Goal: Task Accomplishment & Management: Complete application form

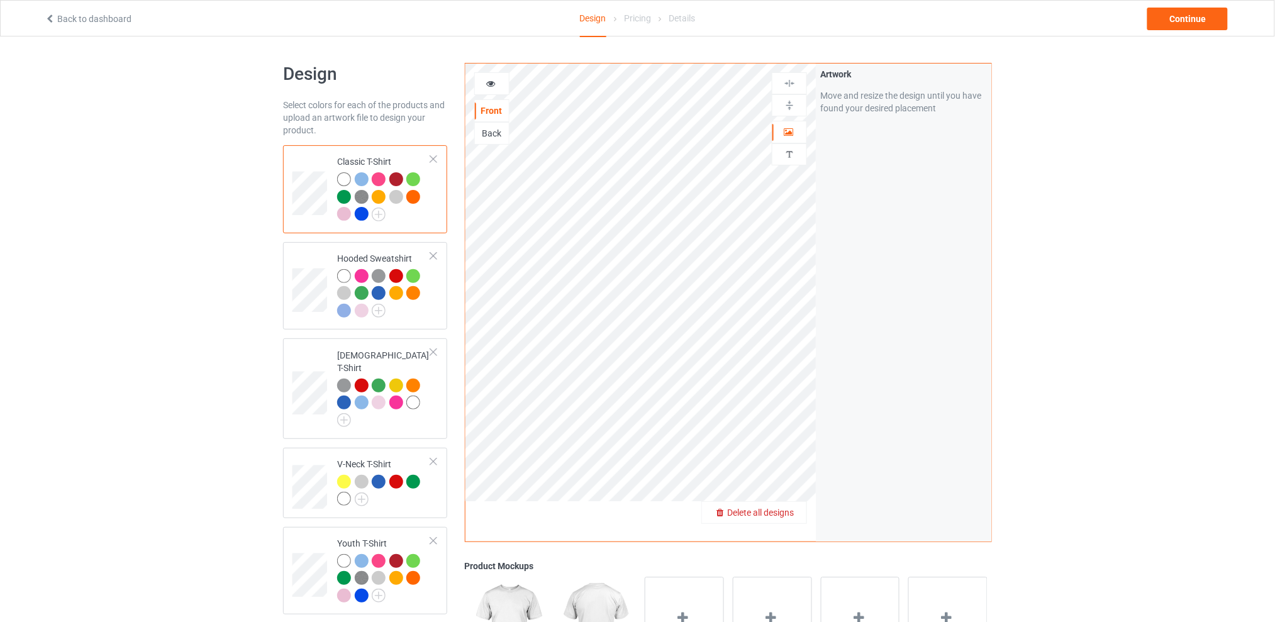
click at [788, 509] on span "Delete all designs" at bounding box center [760, 513] width 67 height 10
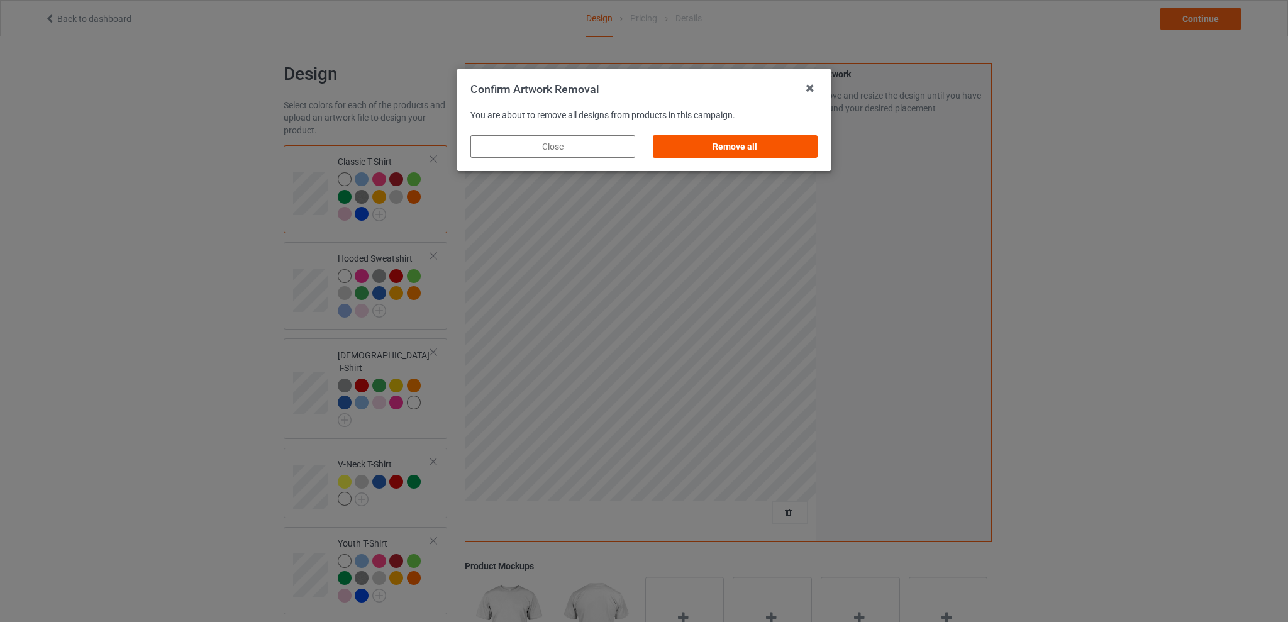
click at [742, 150] on div "Remove all" at bounding box center [735, 146] width 165 height 23
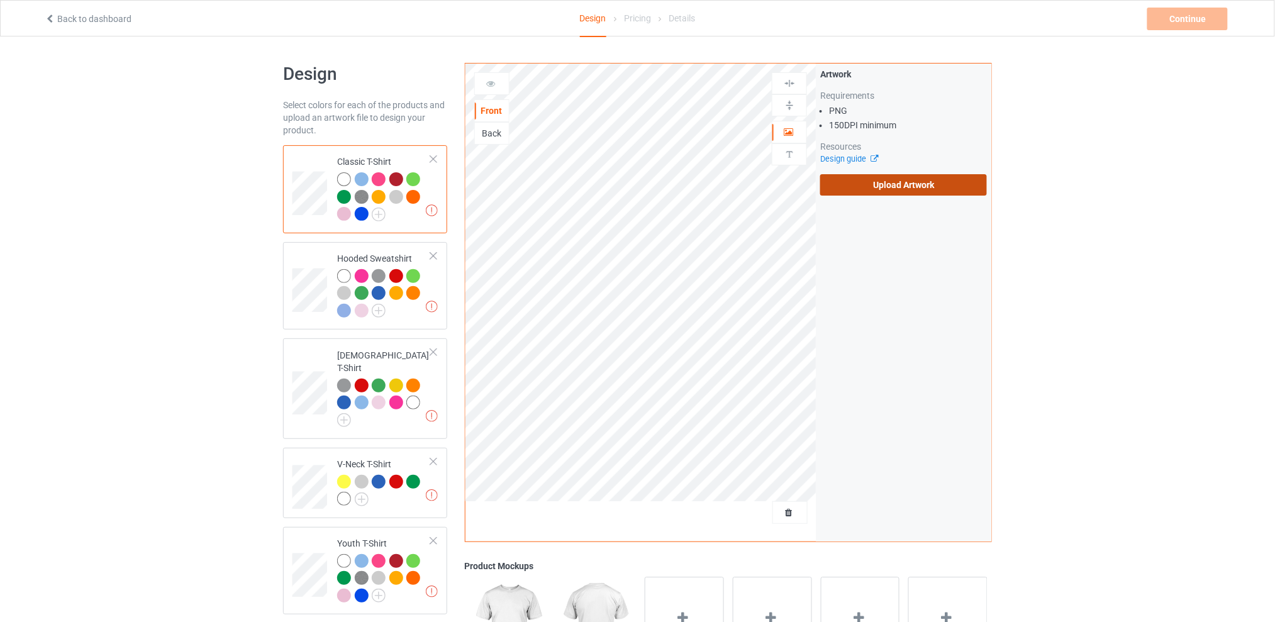
click at [871, 184] on label "Upload Artwork" at bounding box center [903, 184] width 167 height 21
click at [0, 0] on input "Upload Artwork" at bounding box center [0, 0] width 0 height 0
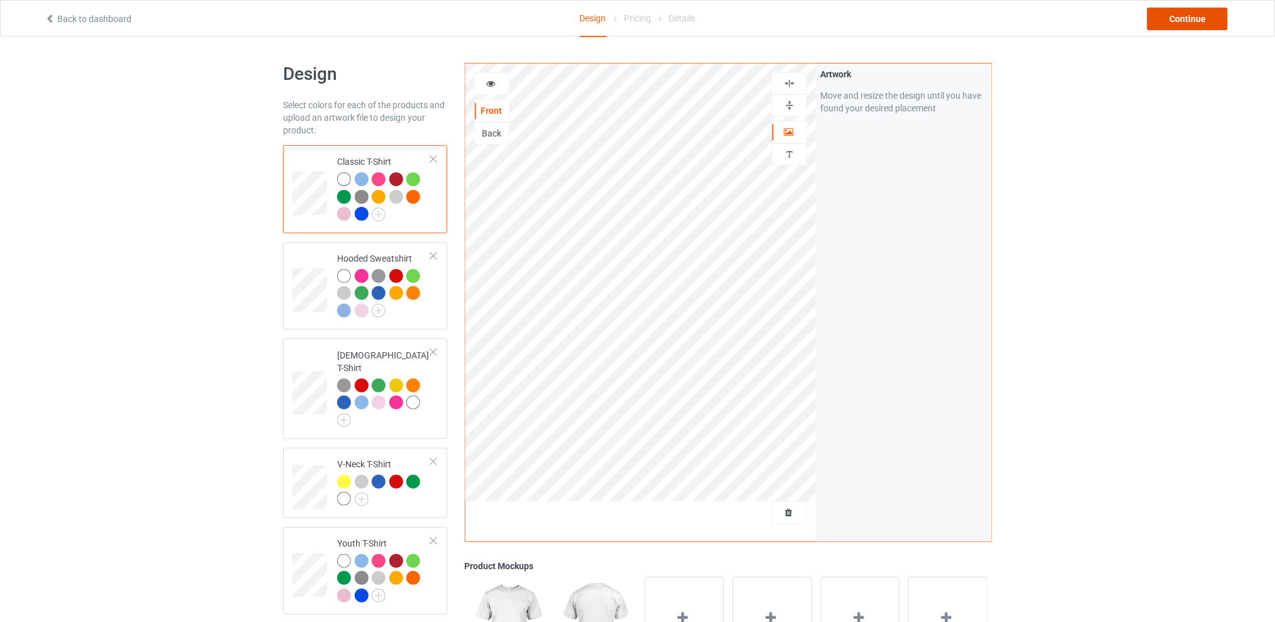
click at [1187, 14] on div "Continue" at bounding box center [1187, 19] width 81 height 23
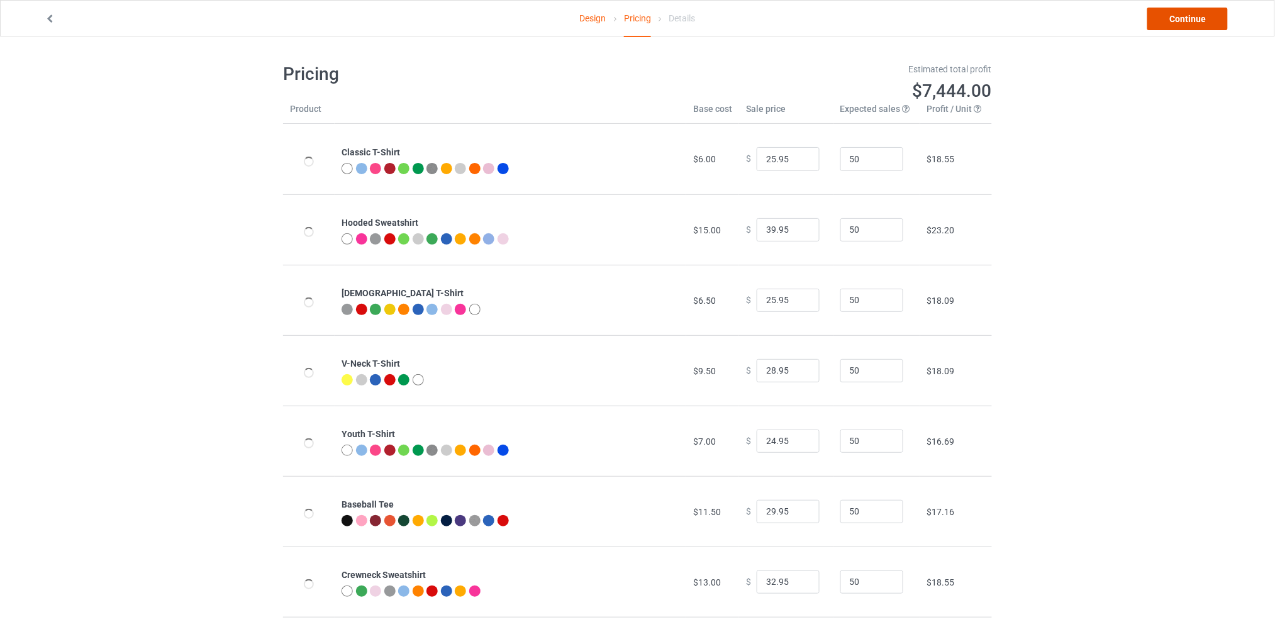
click at [1171, 10] on link "Continue" at bounding box center [1187, 19] width 81 height 23
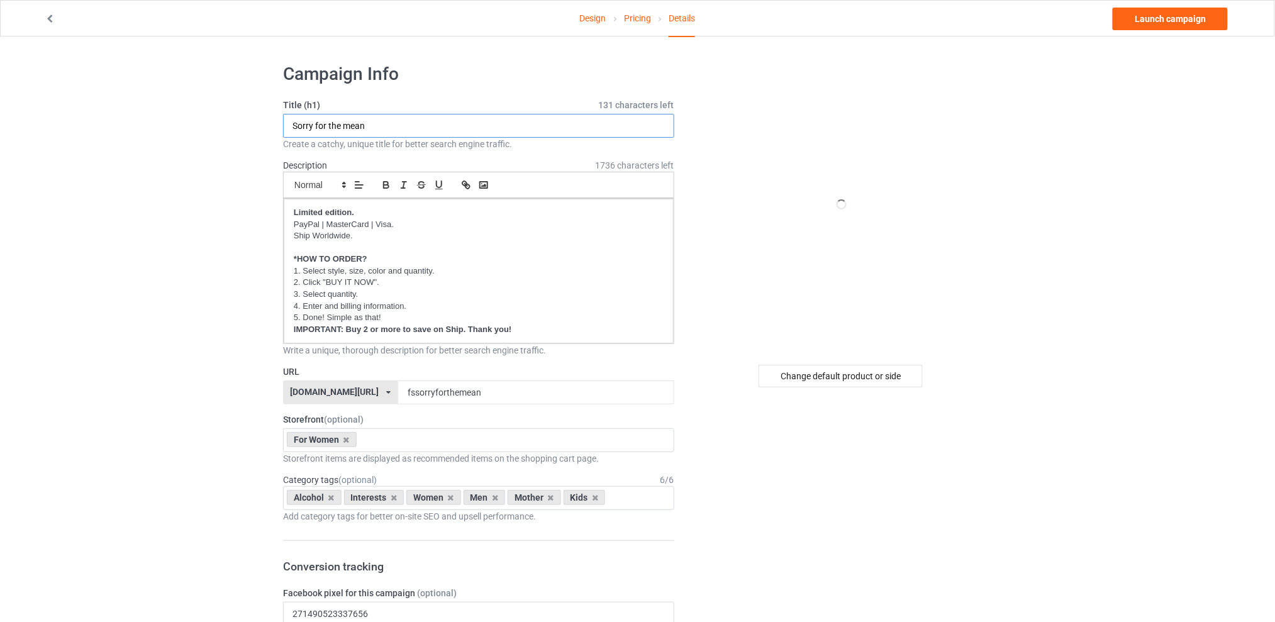
drag, startPoint x: 400, startPoint y: 126, endPoint x: 203, endPoint y: 126, distance: 196.9
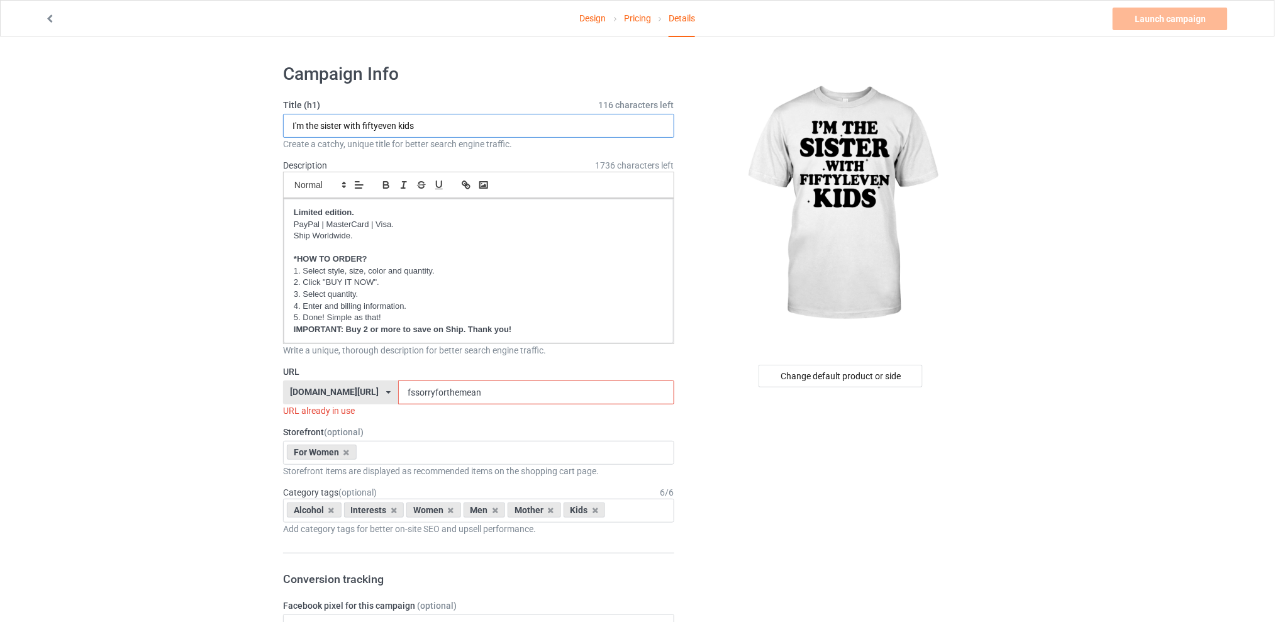
click at [378, 125] on input "I'm the sister with fiftyeven kids" at bounding box center [478, 126] width 391 height 24
type input "I'm the sister with fiftyleven kids"
drag, startPoint x: 496, startPoint y: 393, endPoint x: 387, endPoint y: 396, distance: 108.2
click at [387, 396] on div "[DOMAIN_NAME][URL] [DOMAIN_NAME][URL] [DOMAIN_NAME][URL] [DOMAIN_NAME][URL] 5d7…" at bounding box center [478, 393] width 391 height 24
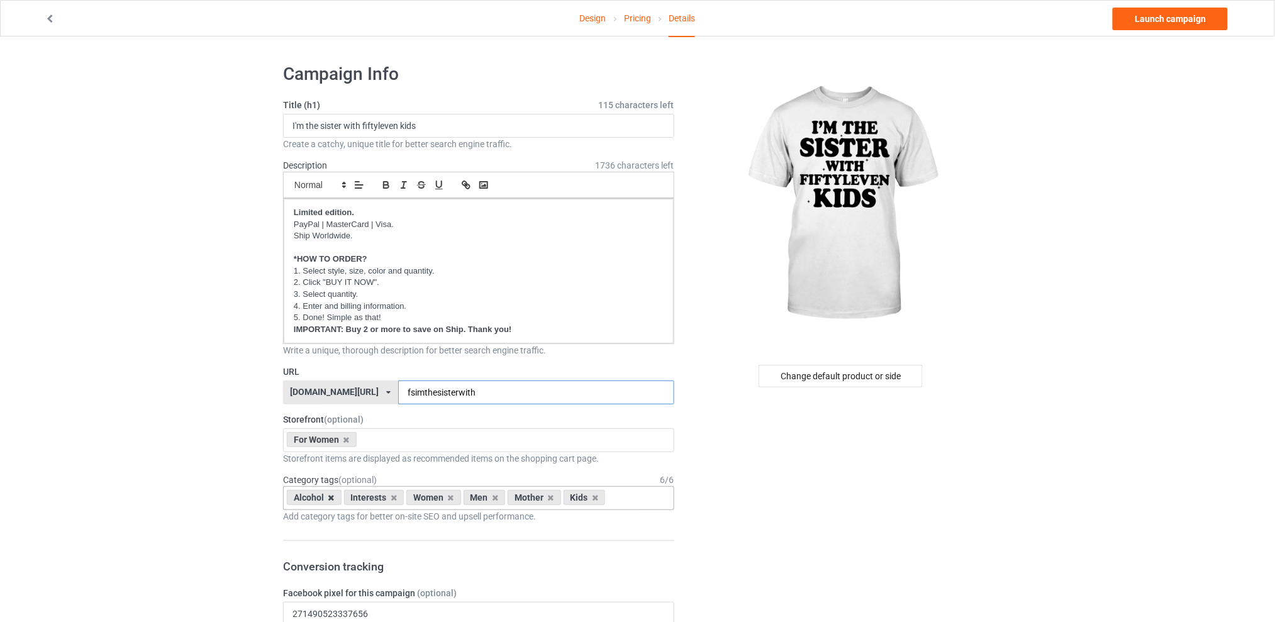
type input "fsimthesisterwith"
click at [328, 500] on icon at bounding box center [331, 498] width 6 height 8
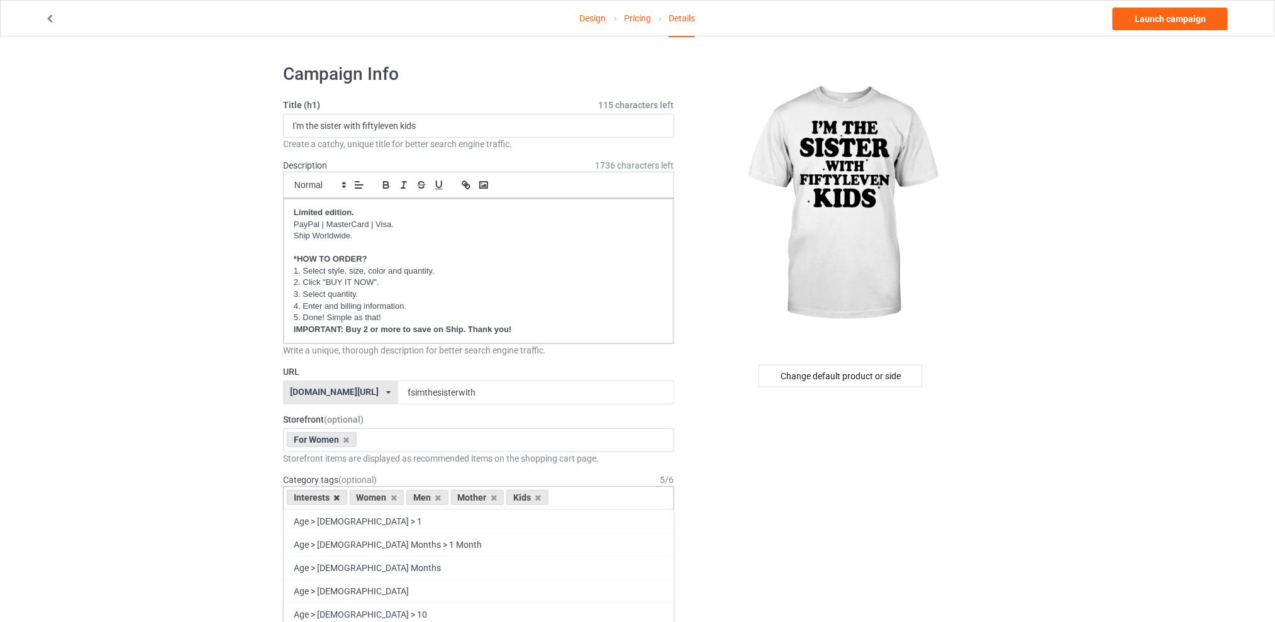
click at [334, 498] on icon at bounding box center [337, 498] width 6 height 8
click at [376, 498] on icon at bounding box center [375, 498] width 6 height 8
click at [390, 499] on div "Mother" at bounding box center [370, 497] width 53 height 15
click at [386, 498] on icon at bounding box center [387, 498] width 6 height 8
click at [377, 499] on icon at bounding box center [375, 498] width 6 height 8
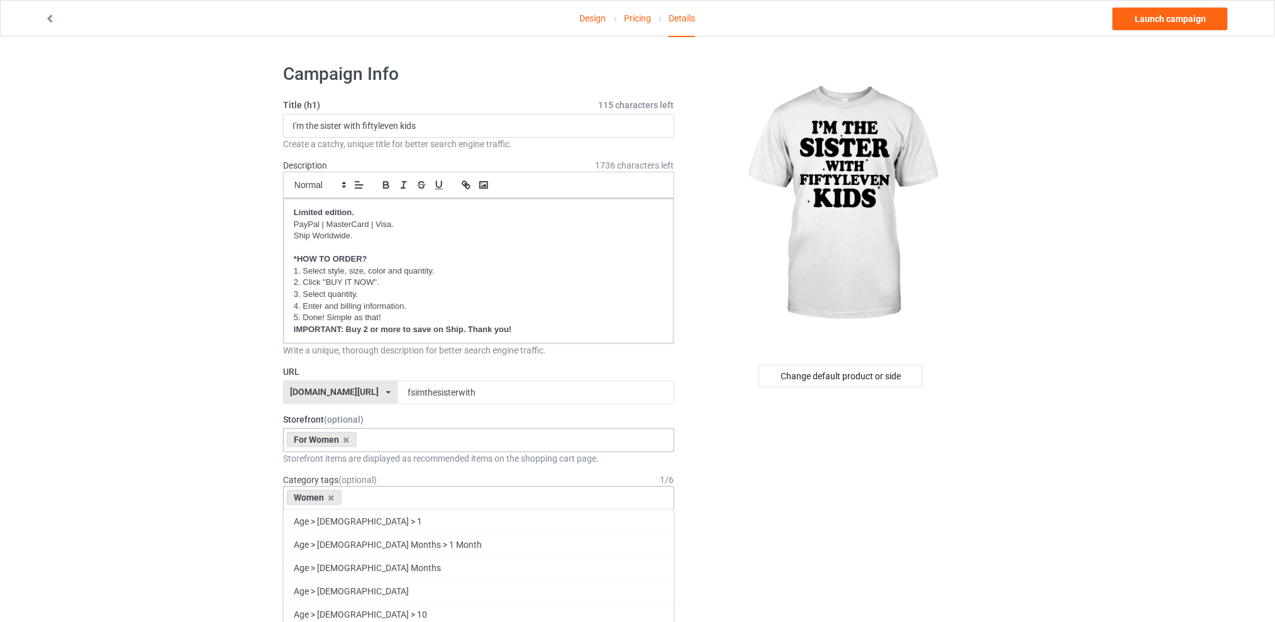
click at [388, 440] on div "For Women Best Sellers Best Friend Sister - Aunt [DATE] For Christmas Sistaaaaa…" at bounding box center [478, 440] width 391 height 24
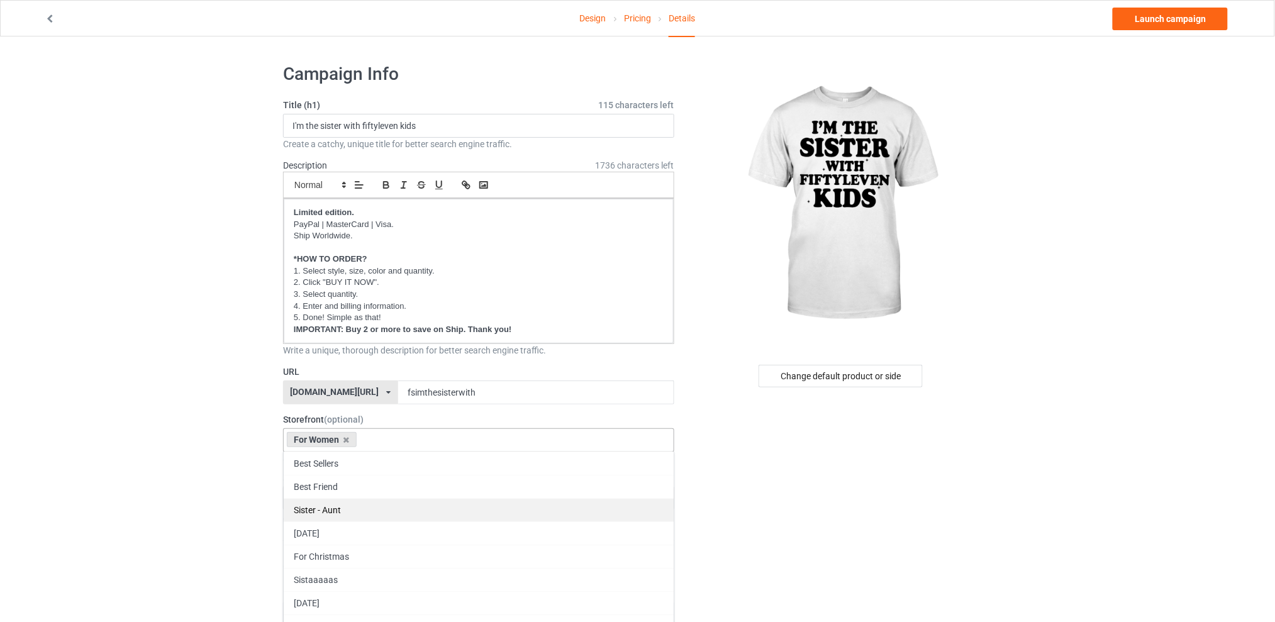
click at [333, 504] on div "Sister - Aunt" at bounding box center [479, 509] width 390 height 23
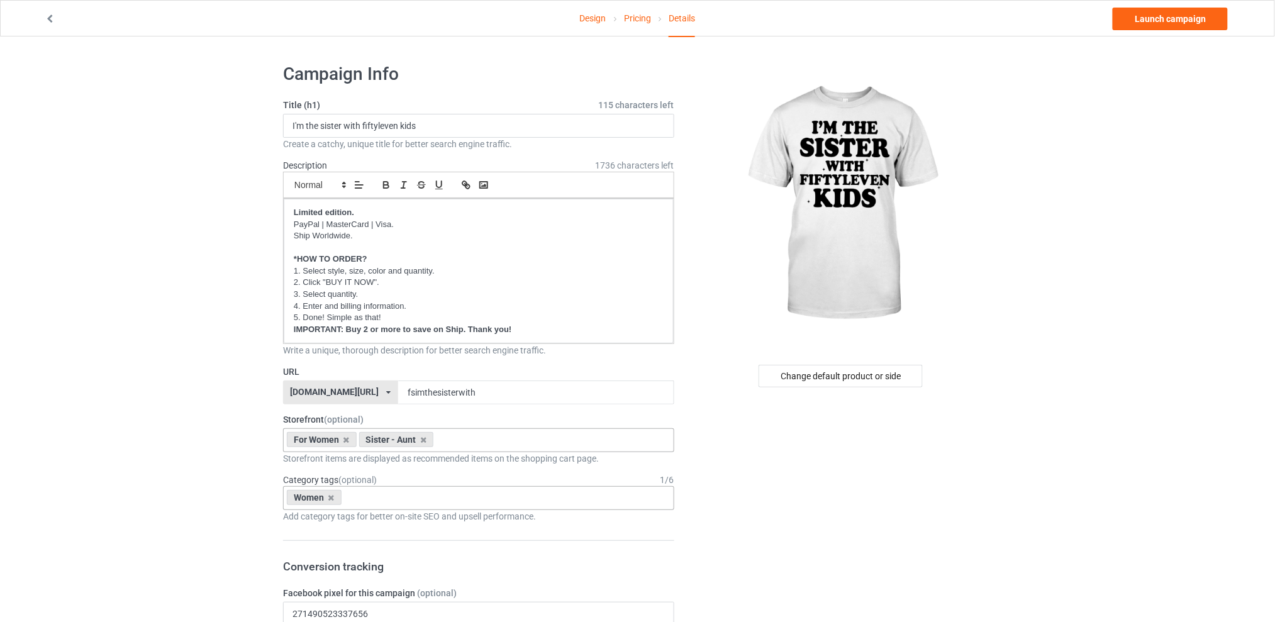
click at [434, 503] on div "Women Age > [DEMOGRAPHIC_DATA] > 1 Age > [DEMOGRAPHIC_DATA] Months > 1 Month Ag…" at bounding box center [478, 498] width 391 height 24
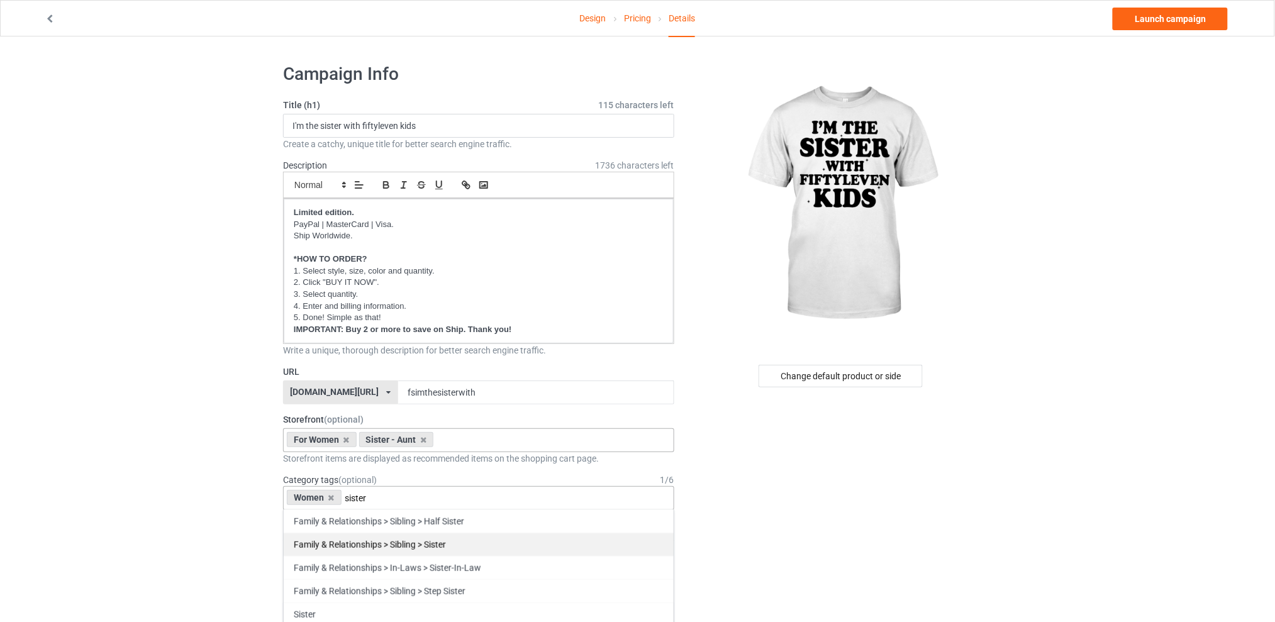
type input "sister"
click at [396, 538] on div "Family & Relationships > Sibling > Sister" at bounding box center [479, 544] width 390 height 23
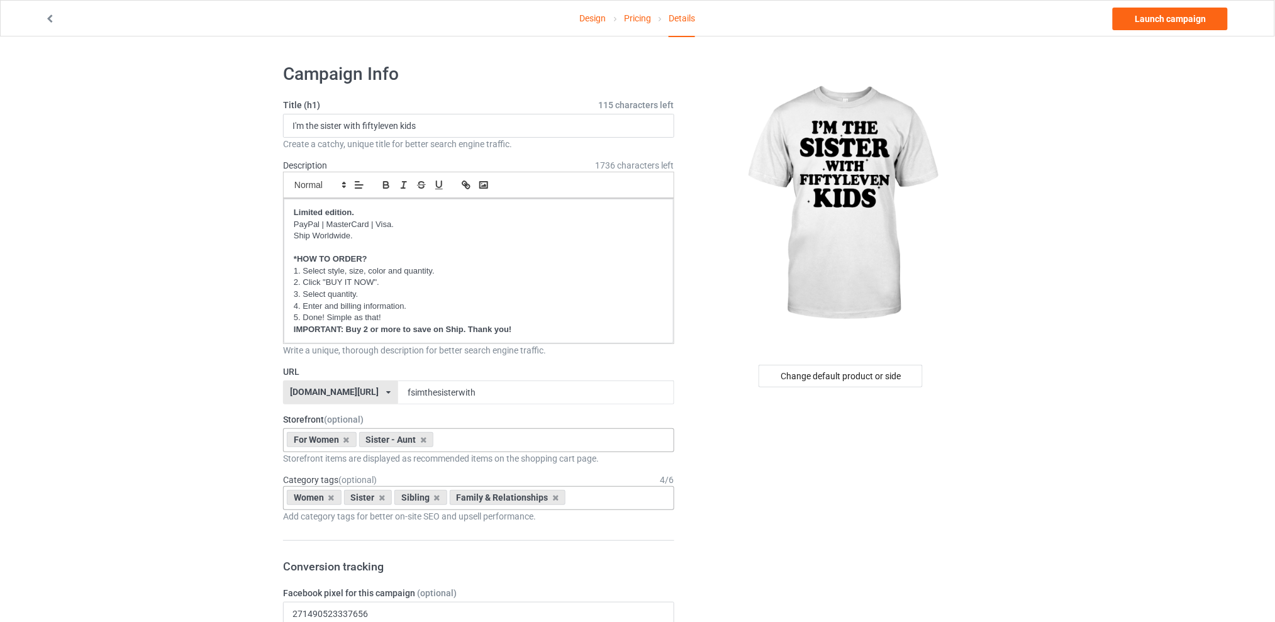
click at [826, 368] on div "Change default product or side" at bounding box center [841, 376] width 164 height 23
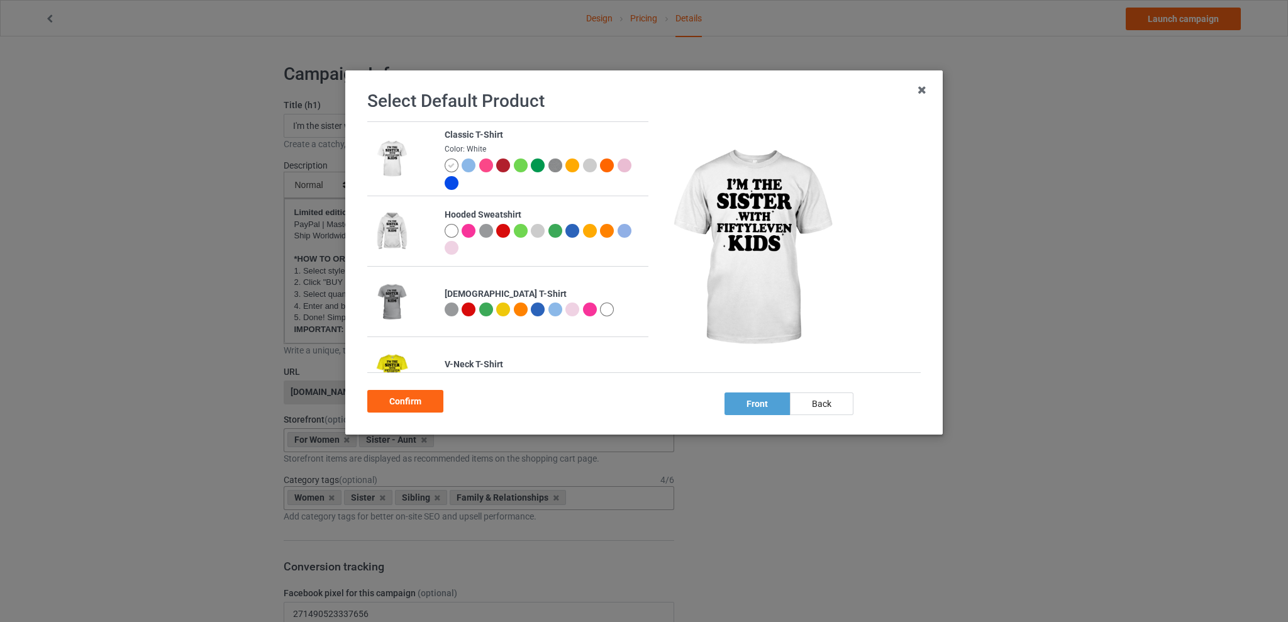
click at [571, 311] on div at bounding box center [572, 310] width 14 height 14
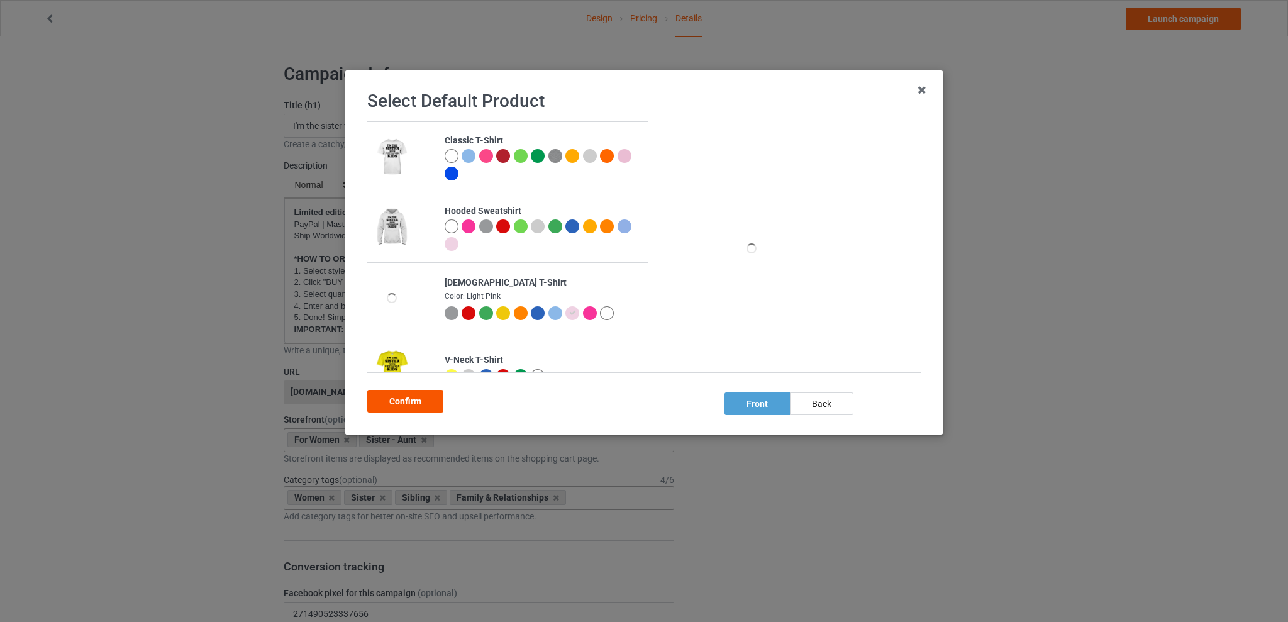
click at [416, 399] on div "Confirm" at bounding box center [405, 401] width 76 height 23
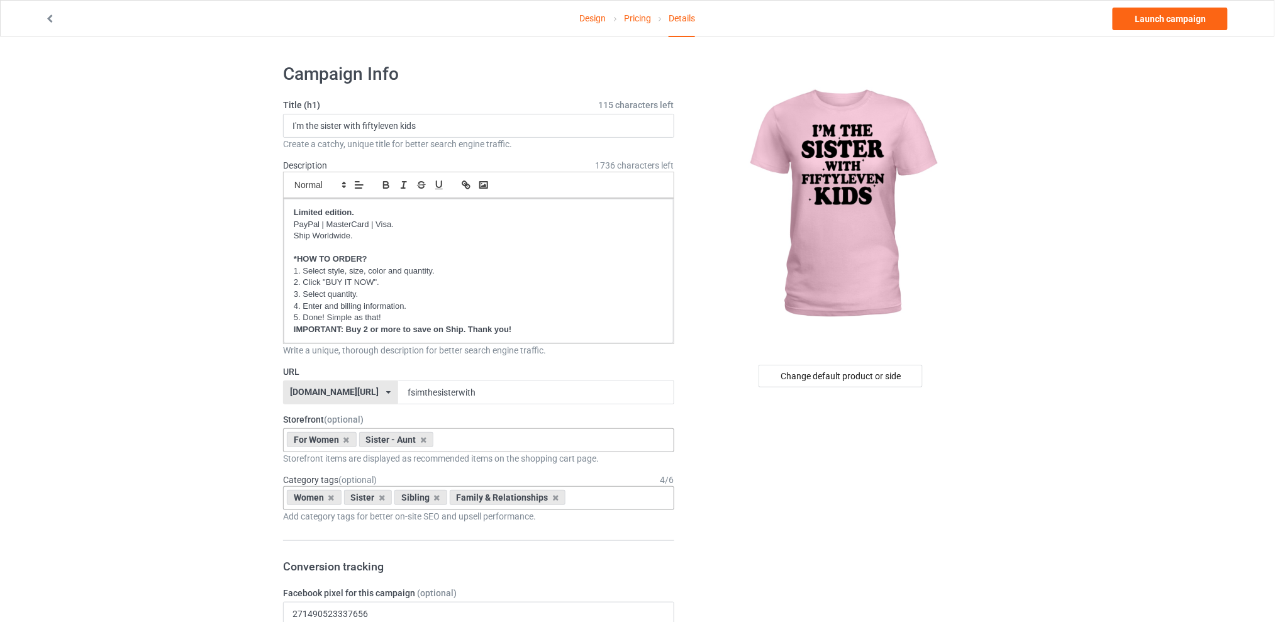
click at [1138, 19] on link "Launch campaign" at bounding box center [1170, 19] width 115 height 23
